Goal: Transaction & Acquisition: Purchase product/service

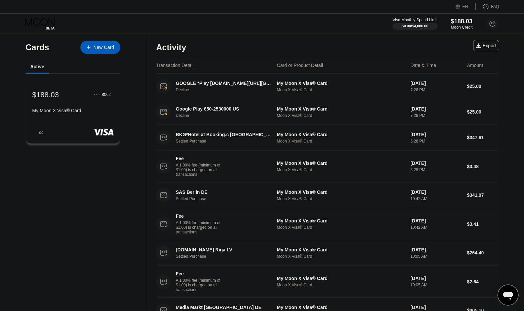
click at [60, 105] on div "$188.03 ● ● ● ● 8062 My Moon X Visa® Card" at bounding box center [72, 103] width 81 height 26
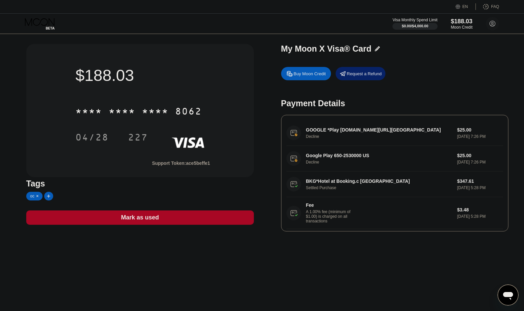
click at [293, 74] on div "Buy Moon Credit" at bounding box center [306, 73] width 50 height 13
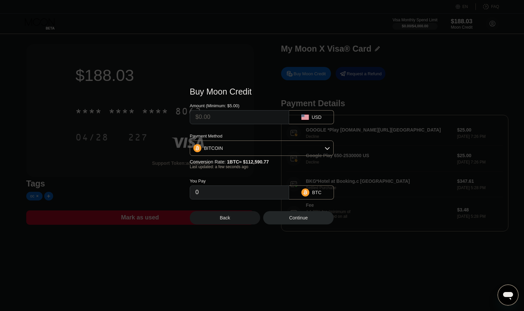
click at [202, 121] on input "text" at bounding box center [240, 116] width 88 height 13
click at [325, 115] on div "USD" at bounding box center [311, 117] width 45 height 14
click at [310, 115] on div "USD" at bounding box center [311, 117] width 45 height 14
click at [214, 120] on input "text" at bounding box center [240, 116] width 88 height 13
type input "$3"
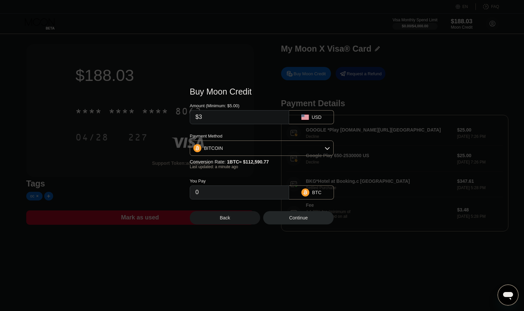
type input "0.00002665"
type input "$32"
type input "0.00028422"
type input "$320"
type input "0.00284216"
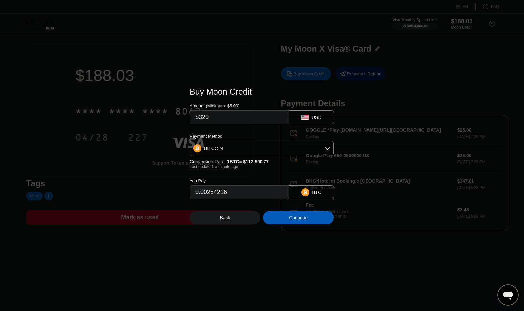
type input "$320"
click at [286, 218] on div "Continue" at bounding box center [298, 217] width 70 height 13
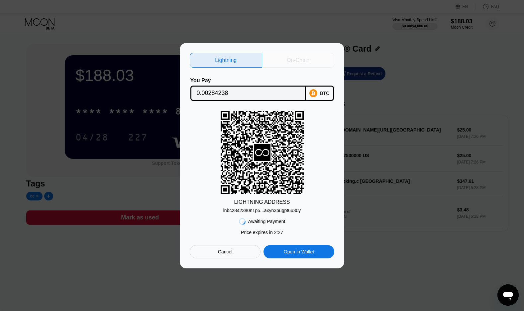
click at [290, 63] on div "On-Chain" at bounding box center [298, 60] width 23 height 7
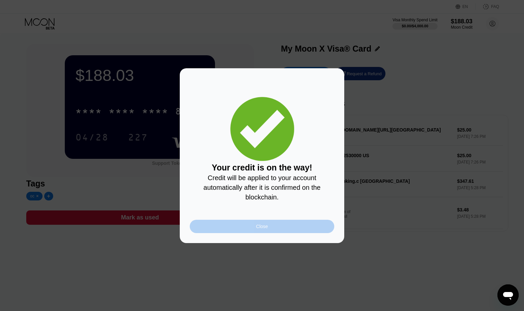
click at [252, 233] on div "Close" at bounding box center [262, 225] width 145 height 13
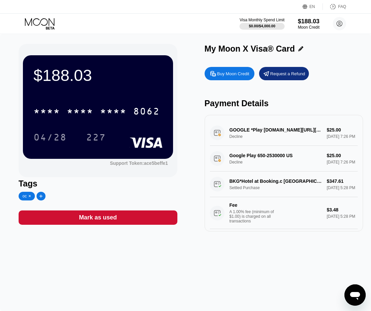
click at [252, 184] on div "BKG*Hotel at Booking.c Amsterdam NL Settled Purchase $347.61 Jul 25, 2025 5:28 …" at bounding box center [284, 200] width 148 height 58
click at [218, 188] on div "BKG*Hotel at Booking.c Amsterdam NL Settled Purchase $347.61 Jul 25, 2025 5:28 …" at bounding box center [284, 200] width 148 height 58
click at [263, 188] on div "BKG*Hotel at Booking.c Amsterdam NL Settled Purchase $347.61 Jul 25, 2025 5:28 …" at bounding box center [284, 200] width 148 height 58
